Goal: Information Seeking & Learning: Learn about a topic

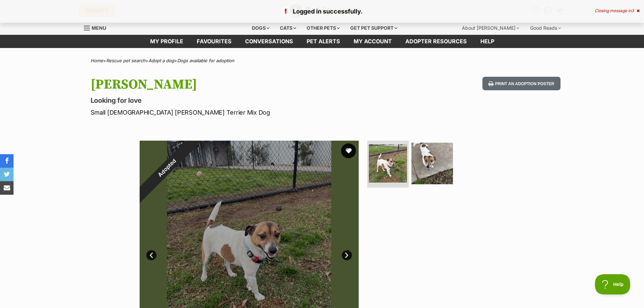
click at [347, 152] on button "favourite" at bounding box center [348, 150] width 15 height 15
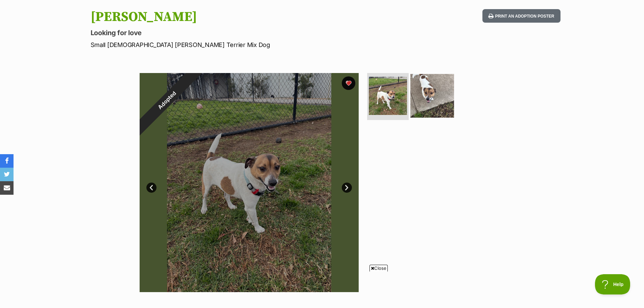
click at [430, 97] on img at bounding box center [432, 96] width 44 height 44
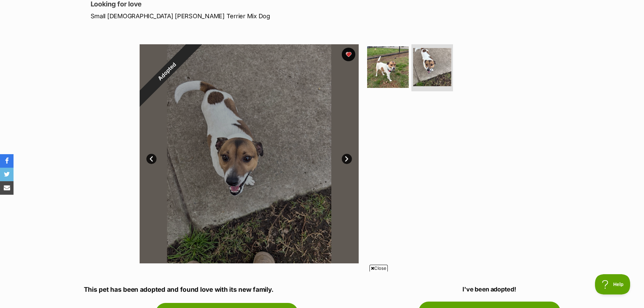
scroll to position [34, 0]
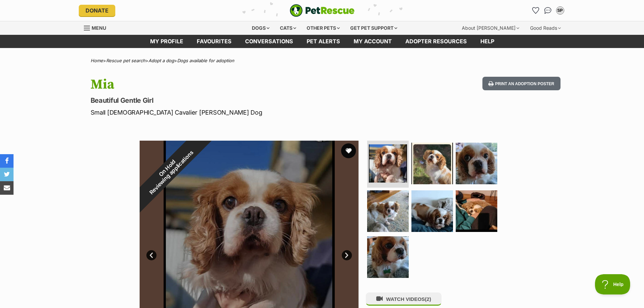
click at [349, 151] on button "favourite" at bounding box center [348, 150] width 15 height 15
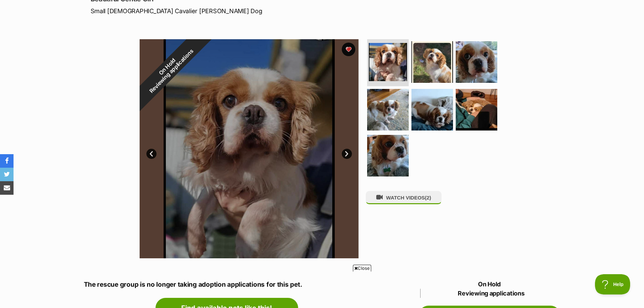
click at [343, 151] on link "Next" at bounding box center [347, 154] width 10 height 10
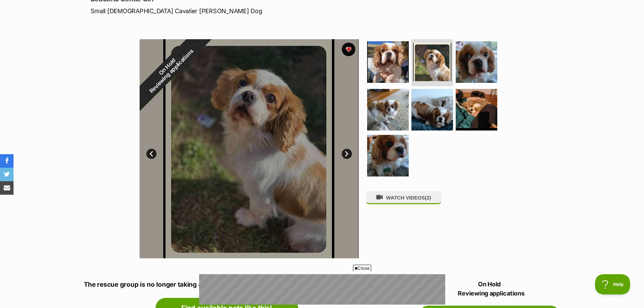
click at [343, 151] on link "Next" at bounding box center [347, 154] width 10 height 10
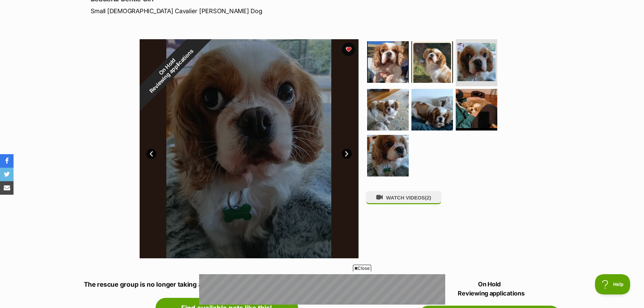
click at [343, 151] on link "Next" at bounding box center [347, 154] width 10 height 10
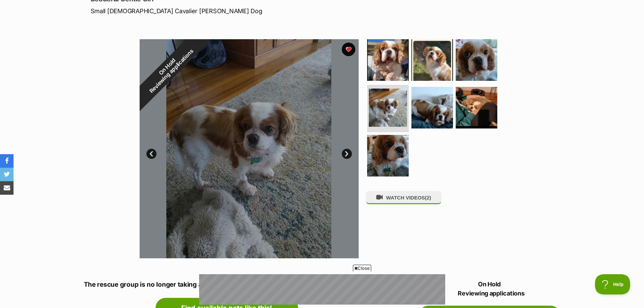
click at [343, 151] on link "Next" at bounding box center [347, 154] width 10 height 10
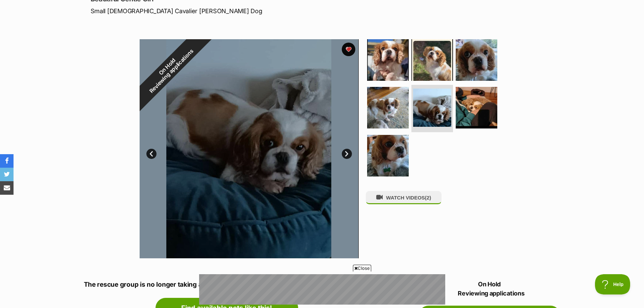
click at [343, 151] on link "Next" at bounding box center [347, 154] width 10 height 10
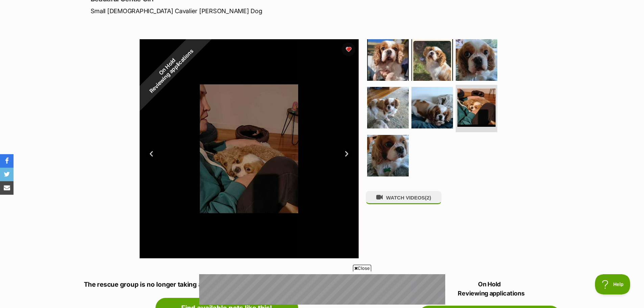
click at [343, 151] on link "Next" at bounding box center [347, 154] width 10 height 10
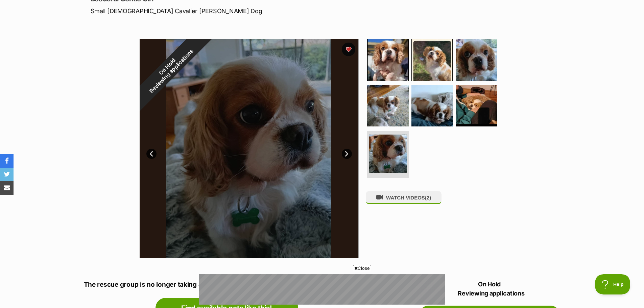
click at [343, 151] on link "Next" at bounding box center [347, 154] width 10 height 10
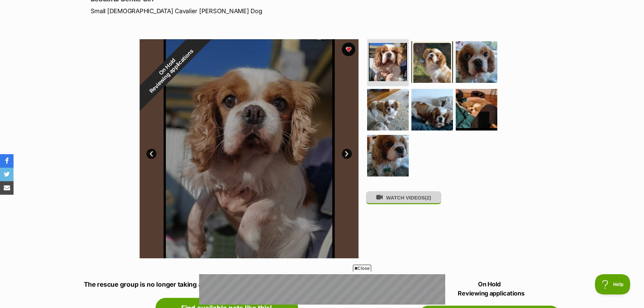
click at [408, 201] on button "WATCH VIDEOS (2)" at bounding box center [404, 197] width 76 height 13
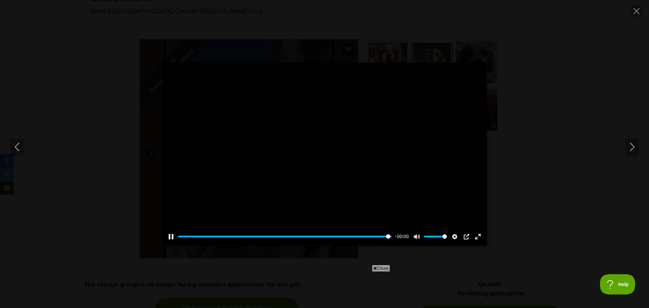
type input "100"
click at [632, 142] on button "Next" at bounding box center [632, 147] width 14 height 17
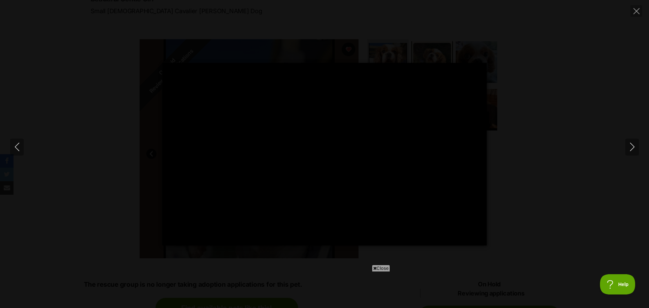
type input "100"
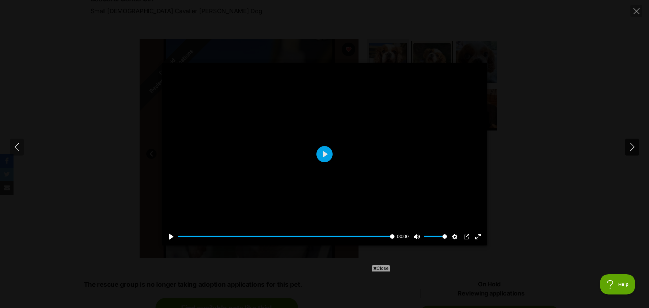
click at [633, 145] on icon "Next" at bounding box center [632, 147] width 8 height 8
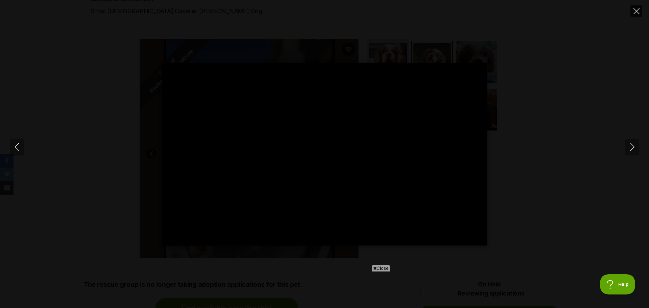
click at [634, 10] on icon "Close" at bounding box center [636, 11] width 6 height 6
type input "5.49"
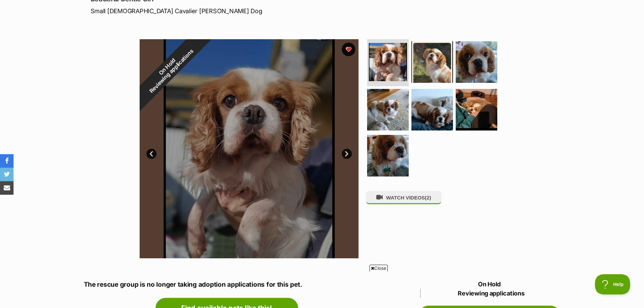
click at [378, 268] on span "Close" at bounding box center [378, 268] width 18 height 7
